Goal: Task Accomplishment & Management: Use online tool/utility

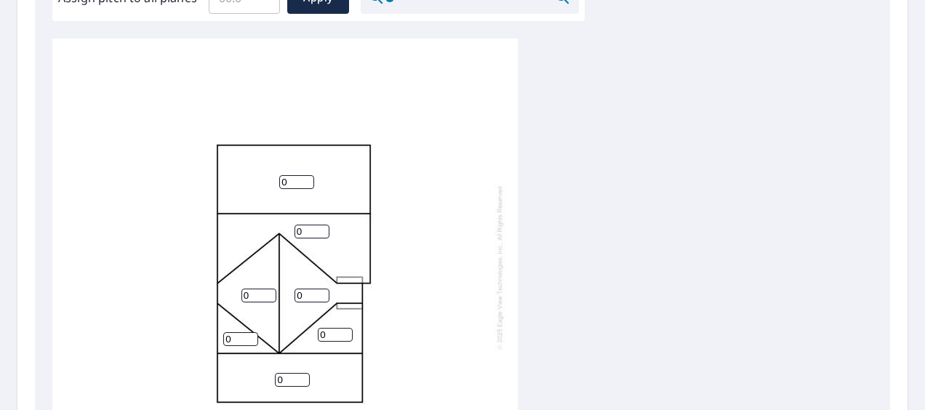
scroll to position [291, 0]
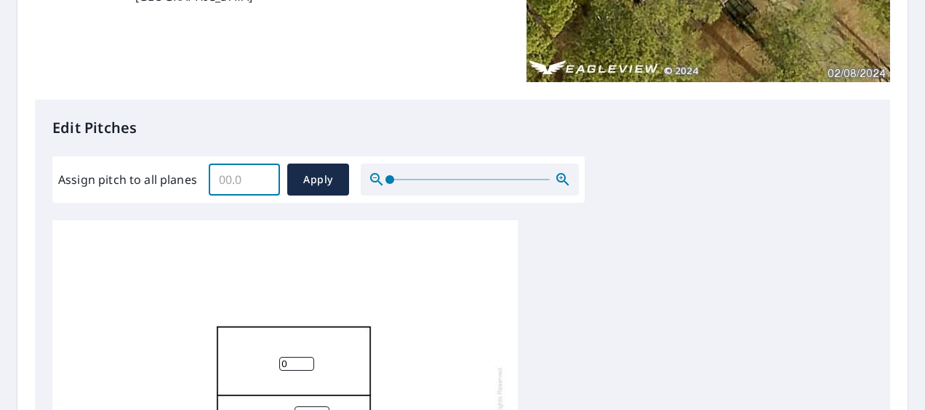
click at [246, 188] on input "Assign pitch to all planes" at bounding box center [244, 179] width 71 height 41
type input "6"
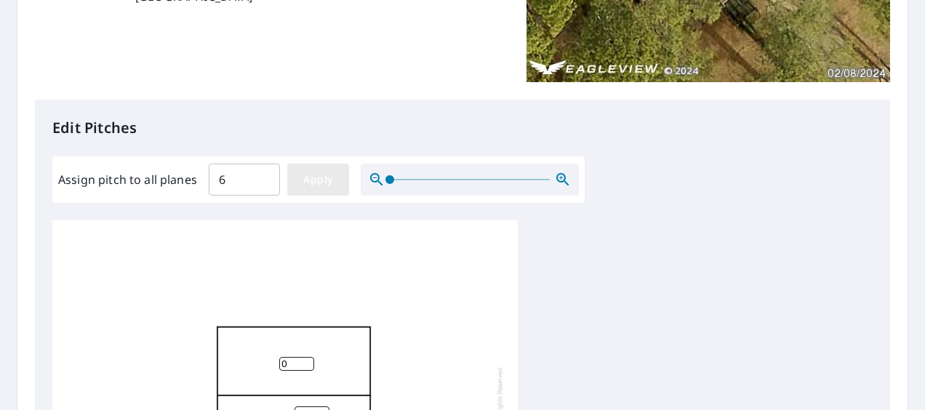
click at [334, 171] on span "Apply" at bounding box center [318, 180] width 39 height 18
type input "6"
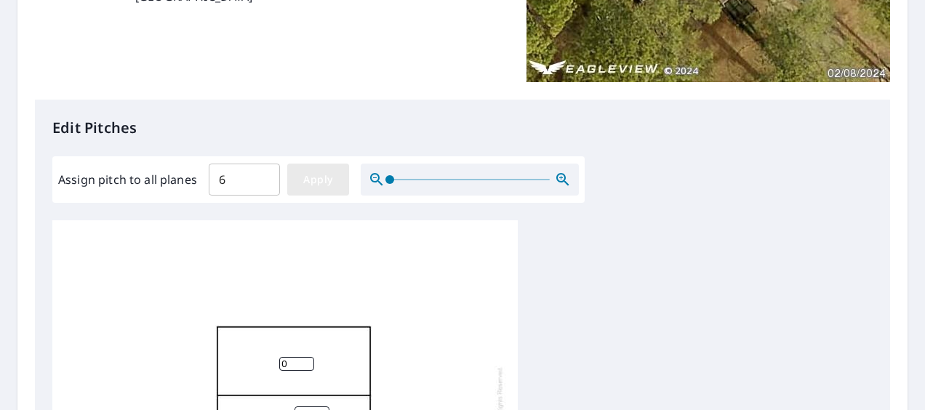
type input "6"
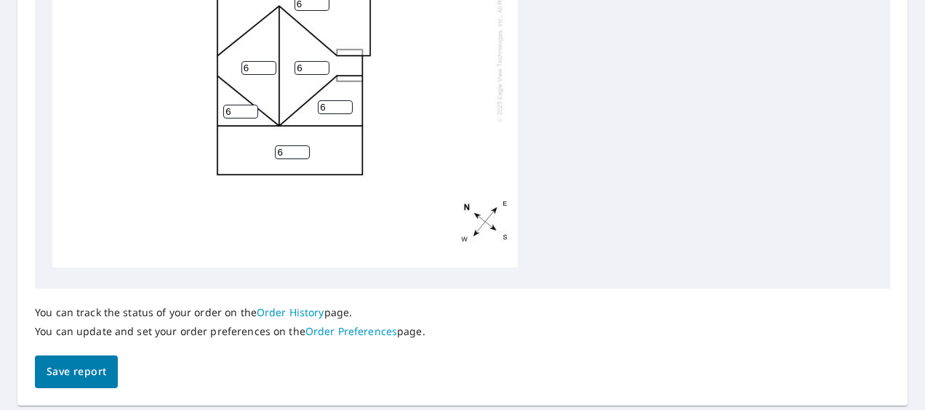
scroll to position [727, 0]
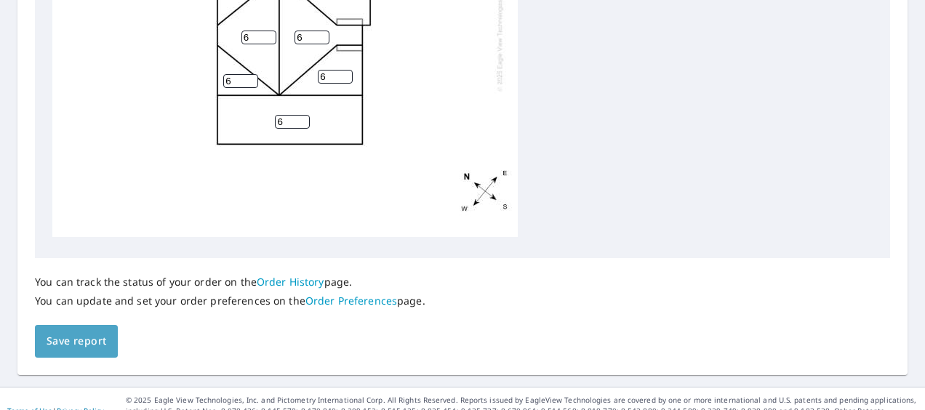
click at [81, 348] on span "Save report" at bounding box center [77, 341] width 60 height 18
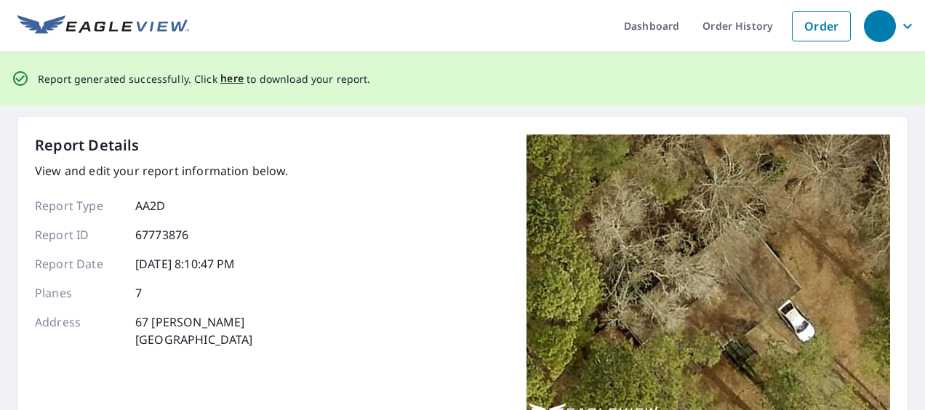
scroll to position [0, 0]
click at [228, 79] on span "here" at bounding box center [232, 80] width 24 height 18
